Goal: Find specific page/section: Find specific page/section

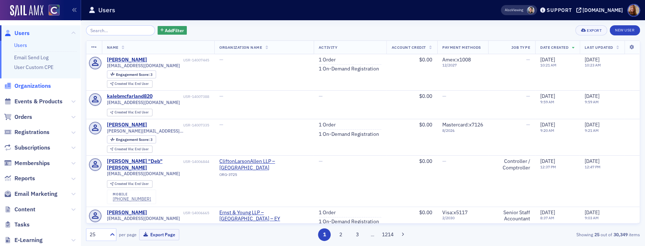
click at [23, 84] on span "Organizations" at bounding box center [32, 86] width 37 height 8
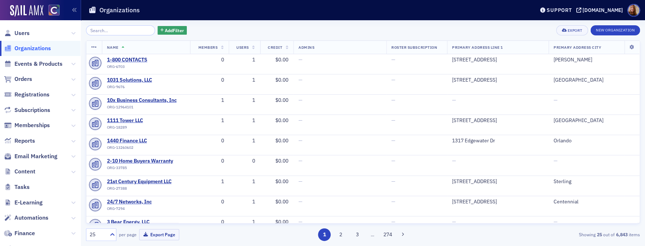
click at [111, 31] on input "search" at bounding box center [120, 30] width 69 height 10
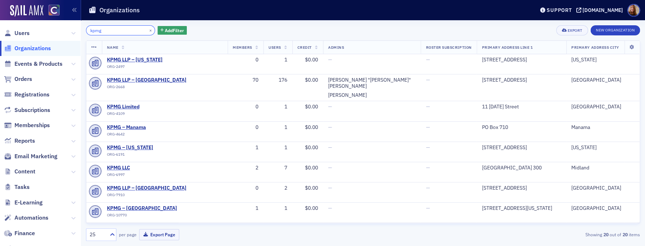
click at [98, 31] on input "kpmg" at bounding box center [120, 30] width 69 height 10
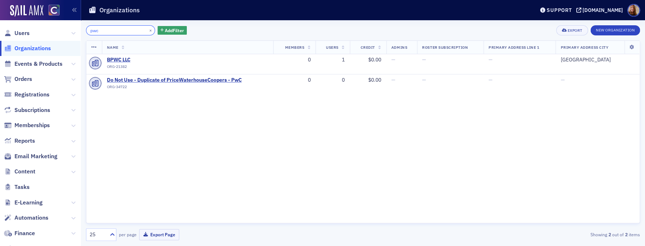
click at [95, 31] on input "pwc" at bounding box center [120, 30] width 69 height 10
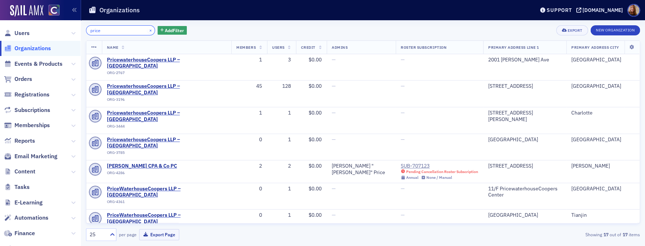
type input "price"
click at [147, 31] on button "×" at bounding box center [150, 30] width 7 height 7
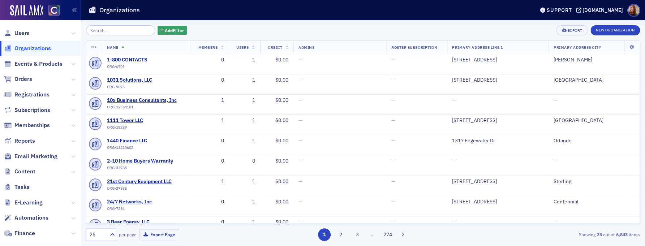
click at [231, 36] on div "Add Filter Export New Organization Name Members Users Credit Admins Roster Subs…" at bounding box center [363, 133] width 554 height 216
